Goal: Ask a question

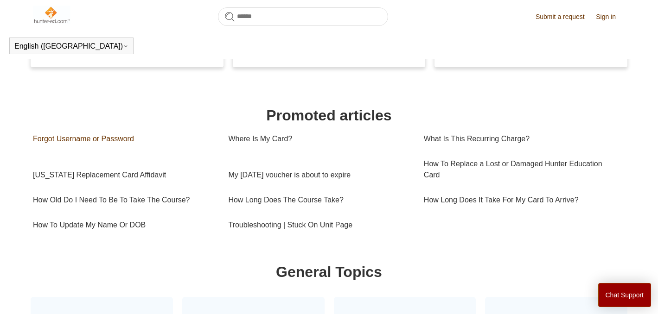
scroll to position [267, 0]
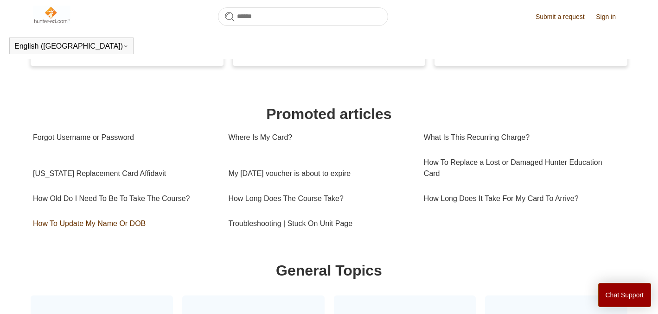
click at [127, 225] on link "How To Update My Name Or DOB" at bounding box center [123, 223] width 181 height 25
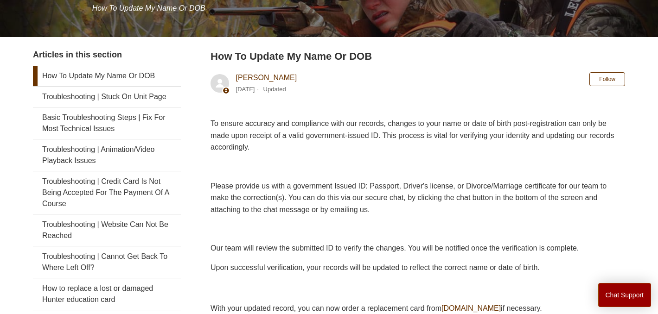
scroll to position [141, 0]
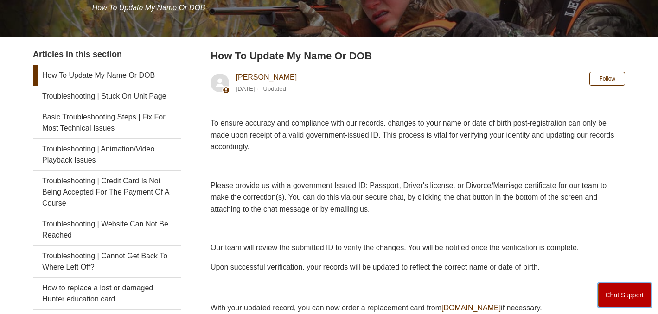
click at [611, 302] on button "Chat Support" at bounding box center [624, 295] width 53 height 24
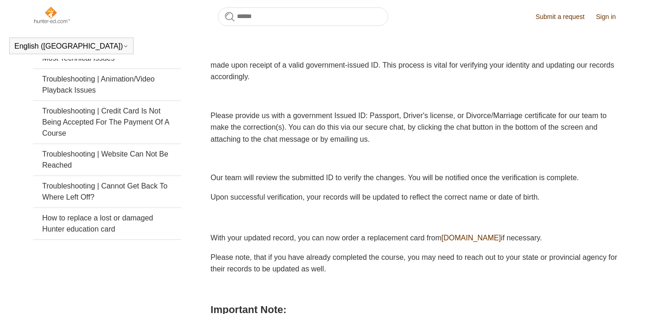
scroll to position [187, 0]
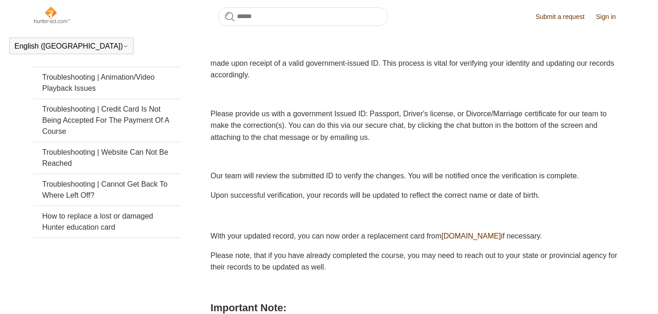
click at [431, 209] on h3 at bounding box center [418, 215] width 415 height 13
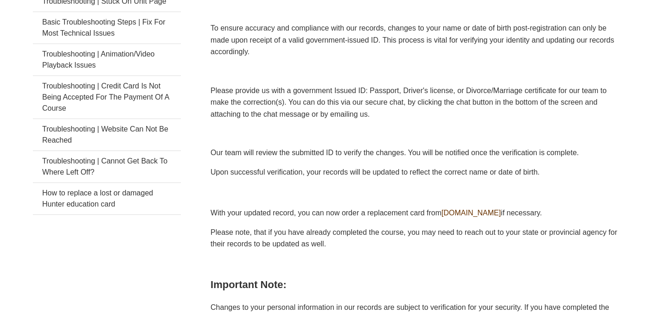
scroll to position [246, 0]
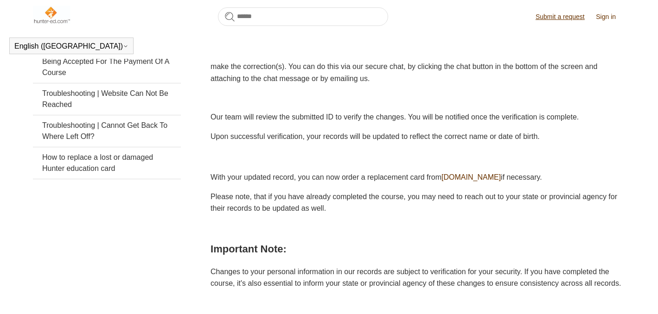
click at [549, 15] on link "Submit a request" at bounding box center [565, 17] width 58 height 10
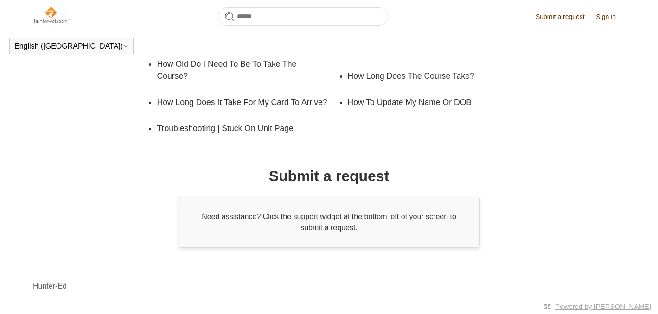
scroll to position [202, 0]
click at [311, 216] on div "Need assistance? Click the support widget at the bottom left of your screen to …" at bounding box center [329, 223] width 301 height 51
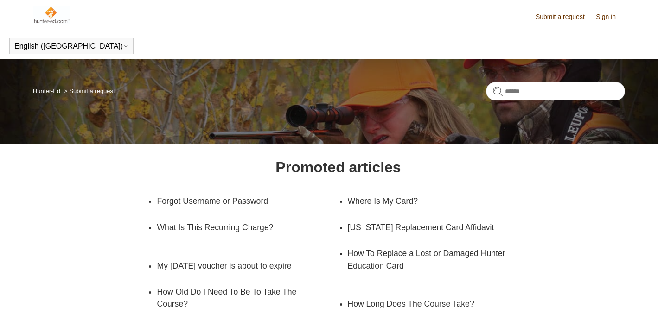
scroll to position [0, 0]
click at [609, 20] on link "Sign in" at bounding box center [610, 17] width 29 height 10
